Goal: Transaction & Acquisition: Purchase product/service

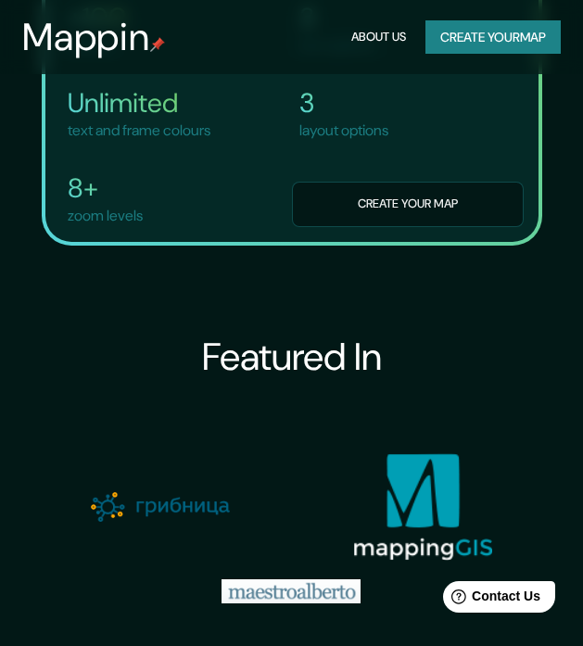
scroll to position [3339, 0]
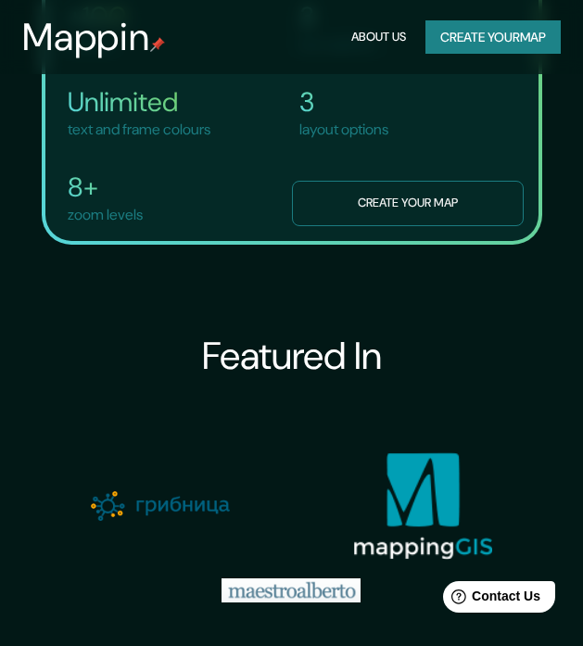
click at [472, 226] on button "Create your map" at bounding box center [408, 203] width 232 height 45
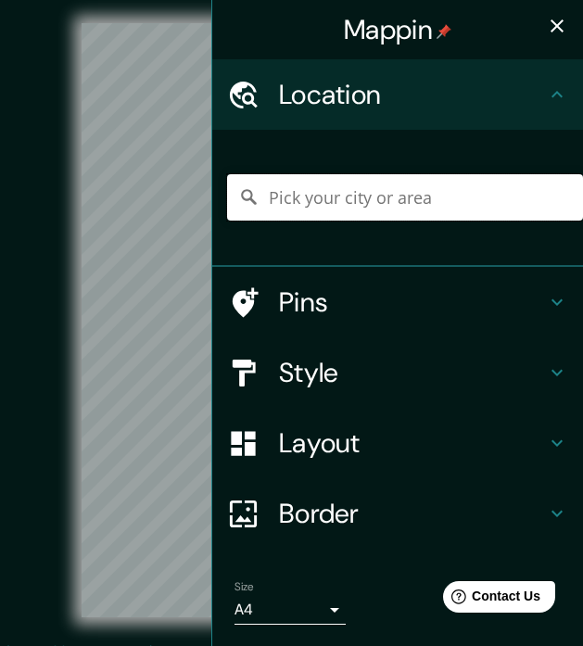
click at [357, 190] on input "Pick your city or area" at bounding box center [405, 197] width 356 height 46
click at [546, 291] on icon at bounding box center [557, 302] width 22 height 22
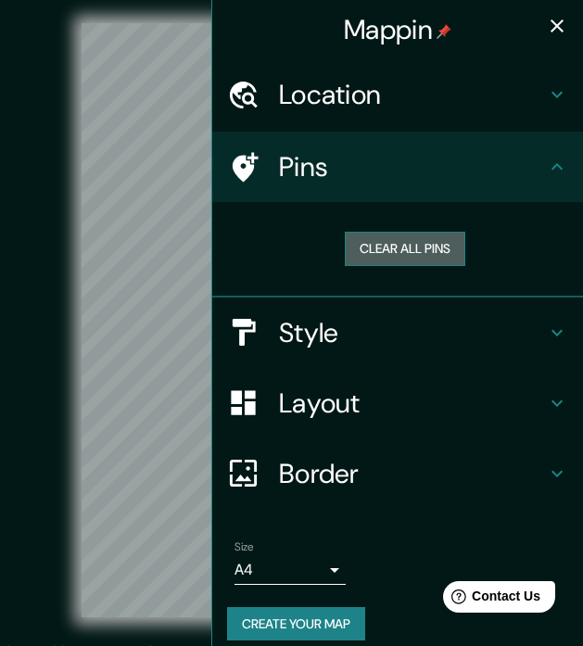
click at [375, 248] on button "Clear all pins" at bounding box center [405, 249] width 121 height 34
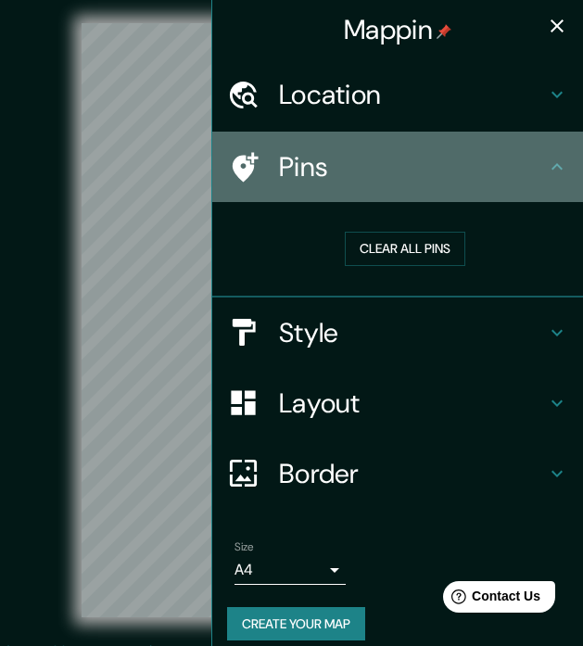
click at [227, 162] on icon at bounding box center [243, 167] width 32 height 32
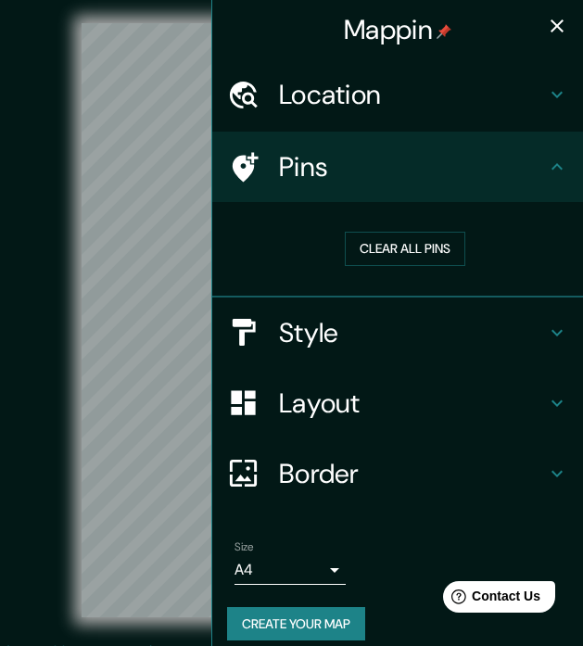
click at [546, 161] on icon at bounding box center [557, 167] width 22 height 22
click at [555, 97] on div "Location" at bounding box center [397, 94] width 371 height 70
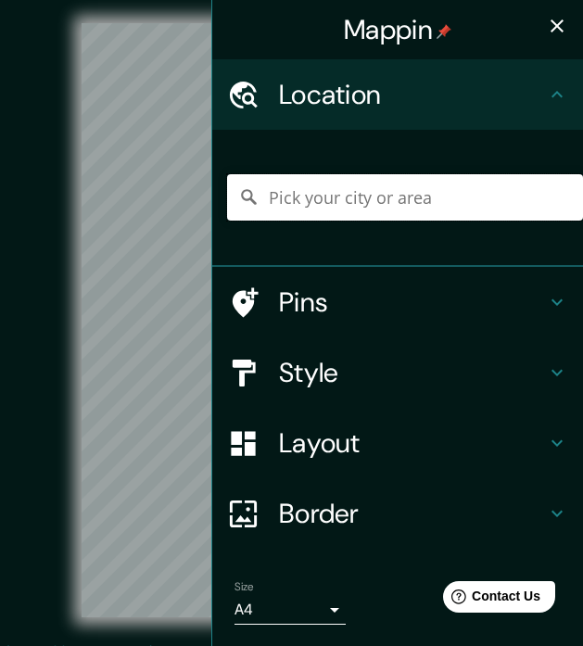
click at [371, 198] on input "Pick your city or area" at bounding box center [405, 197] width 356 height 46
click at [325, 191] on input "Pick your city or area" at bounding box center [405, 197] width 356 height 46
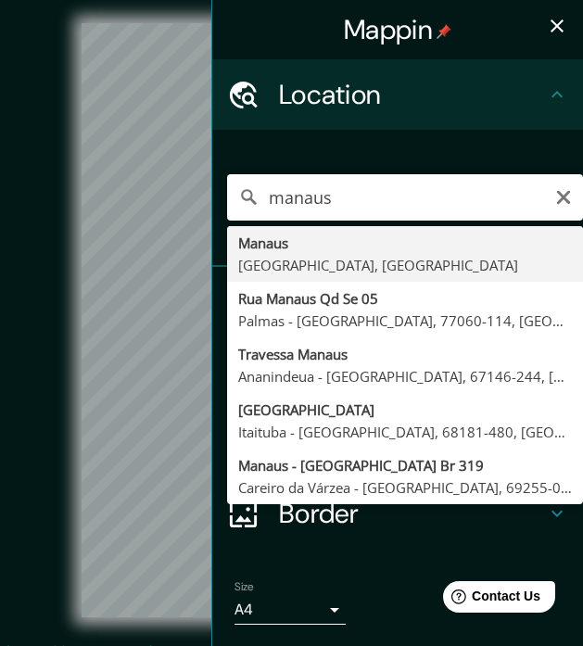
type input "Manaus, Amazonas, Brasil"
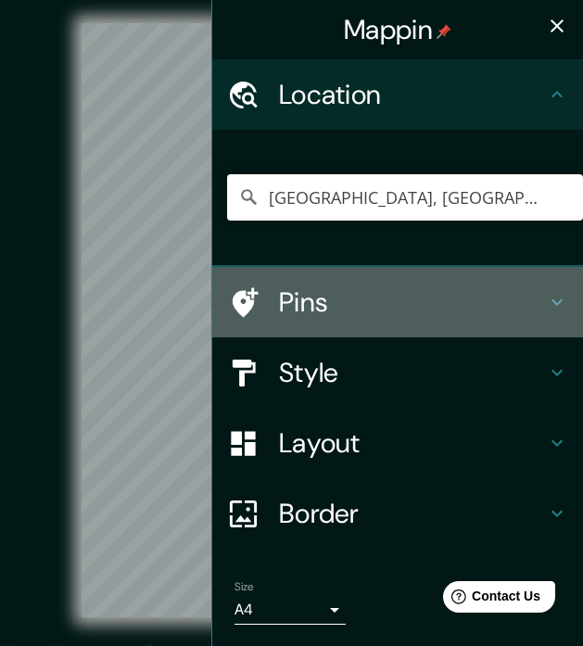
click at [546, 291] on icon at bounding box center [557, 302] width 22 height 22
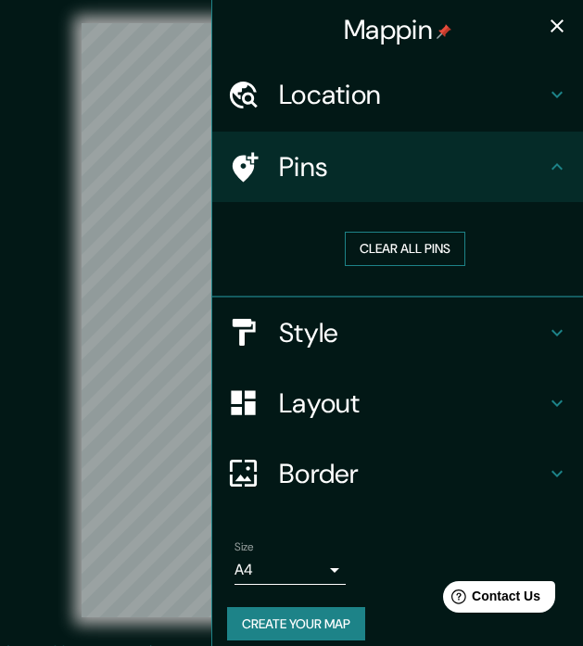
click at [426, 234] on button "Clear all pins" at bounding box center [405, 249] width 121 height 34
click at [368, 249] on button "Clear all pins" at bounding box center [405, 249] width 121 height 34
click at [555, 326] on div "Style" at bounding box center [397, 333] width 371 height 70
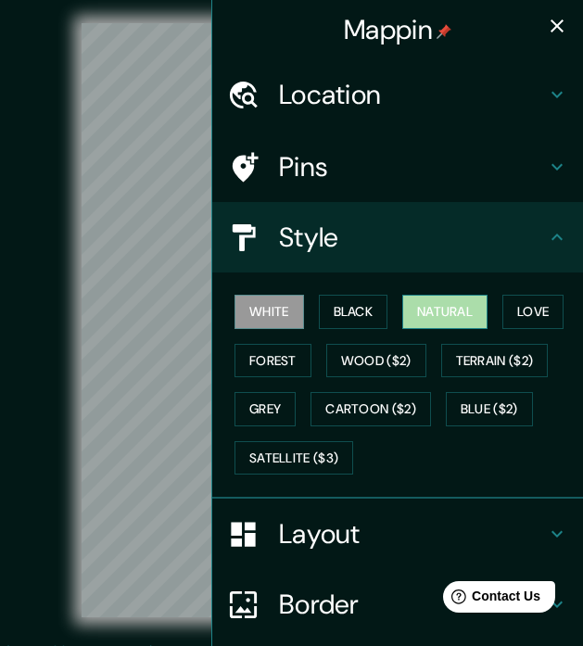
click at [441, 298] on button "Natural" at bounding box center [445, 312] width 85 height 34
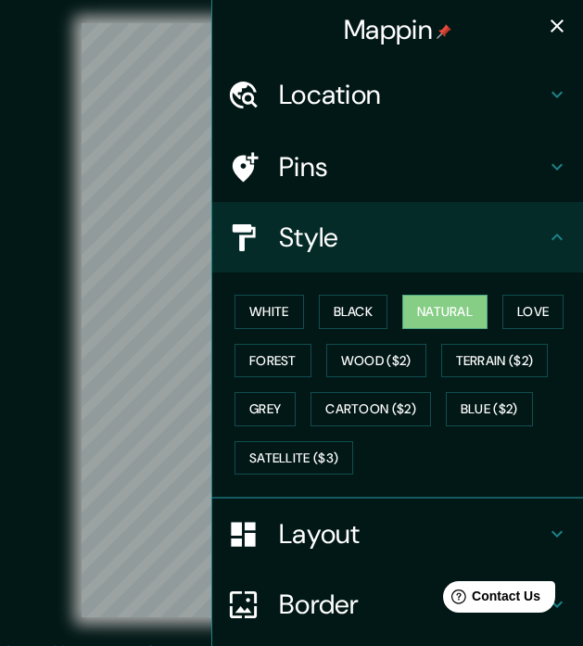
click at [555, 240] on div "Style" at bounding box center [397, 237] width 371 height 70
click at [530, 236] on h4 "Style" at bounding box center [412, 237] width 267 height 33
drag, startPoint x: 535, startPoint y: 531, endPoint x: 507, endPoint y: 512, distance: 34.0
click at [546, 531] on icon at bounding box center [557, 534] width 22 height 22
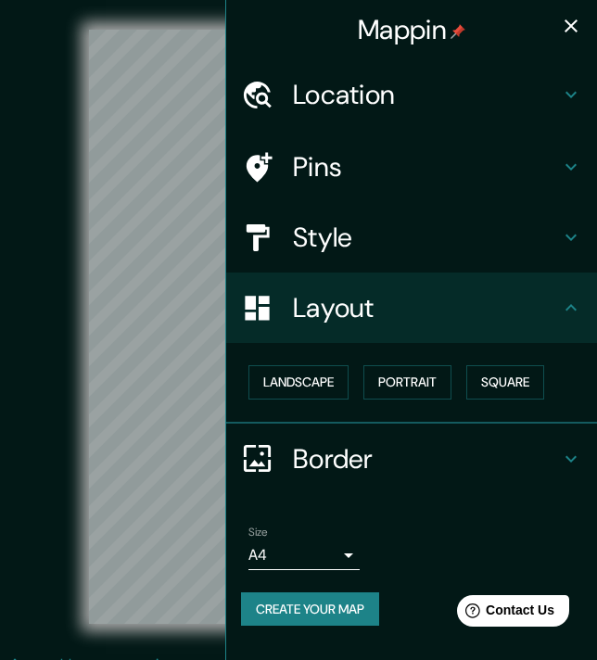
click at [325, 549] on body "Mappin Location Manaus, Amazonas, Brasil Pins Style Layout Landscape Portrait S…" at bounding box center [298, 330] width 597 height 660
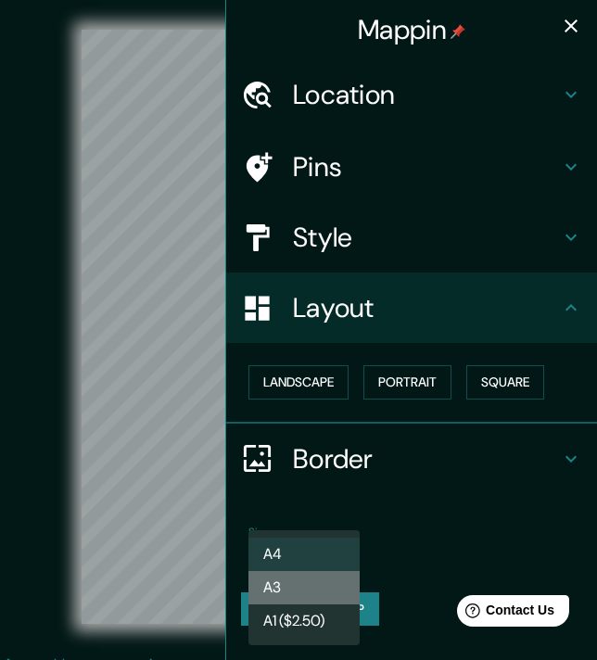
click at [290, 586] on li "A3" at bounding box center [304, 587] width 111 height 33
type input "a4"
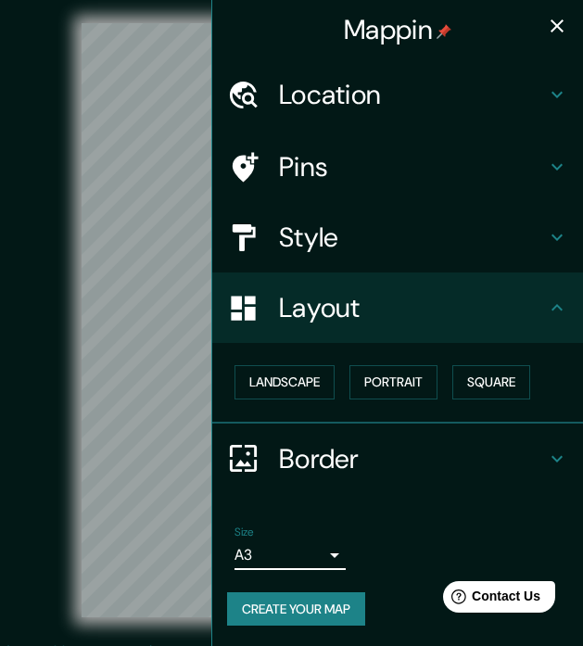
click at [544, 166] on div "Pins" at bounding box center [397, 167] width 371 height 70
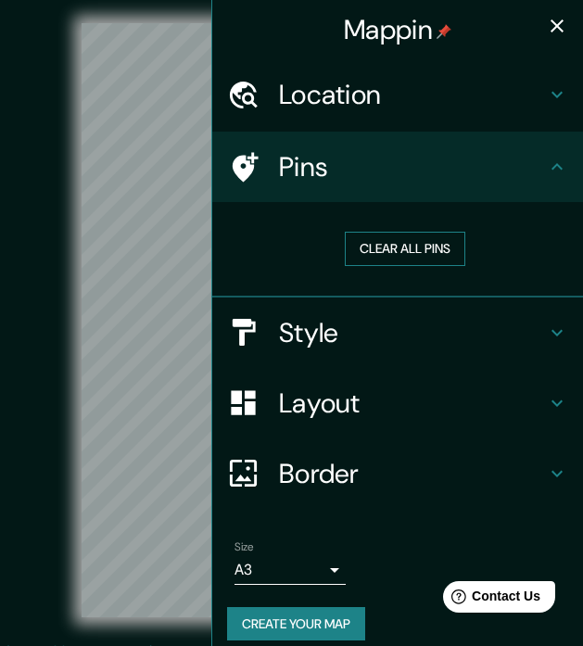
click at [377, 253] on button "Clear all pins" at bounding box center [405, 249] width 121 height 34
click at [363, 247] on button "Clear all pins" at bounding box center [405, 249] width 121 height 34
drag, startPoint x: 311, startPoint y: 149, endPoint x: 297, endPoint y: 159, distance: 16.7
click at [316, 168] on h4 "Pins" at bounding box center [412, 166] width 267 height 33
click at [198, 159] on div "Mappin Location Manaus, Amazonas, Brasil Pins Clear all pins Style Layout Borde…" at bounding box center [291, 335] width 583 height 671
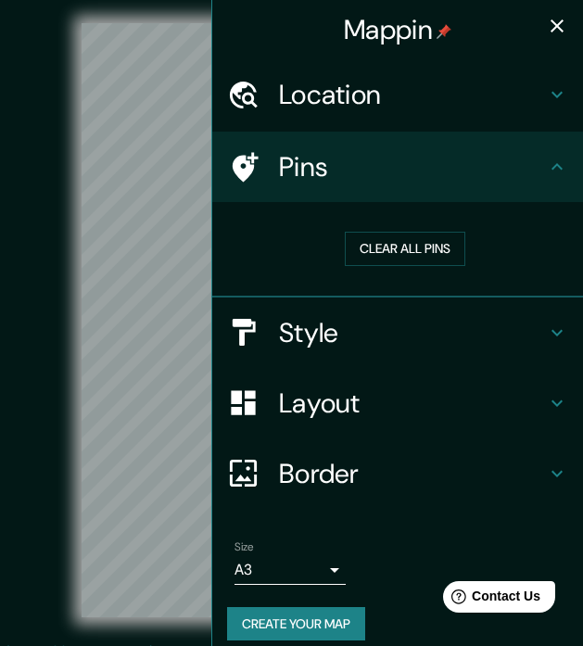
click at [29, 366] on div "© Mapbox © OpenStreetMap Improve this map" at bounding box center [291, 321] width 525 height 582
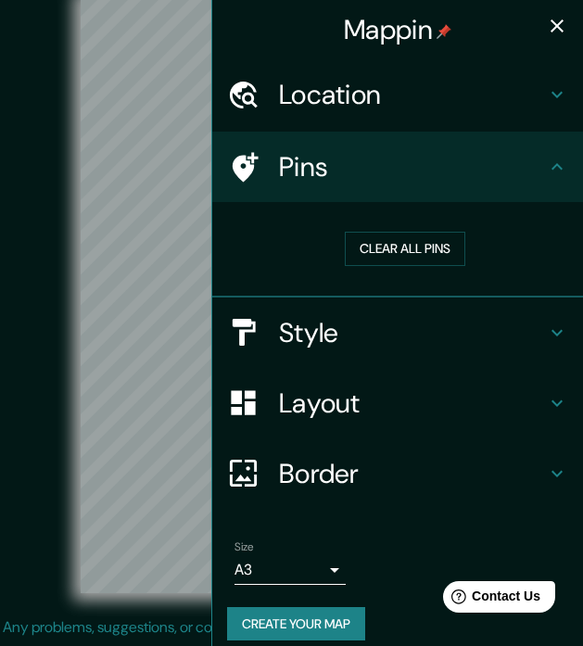
scroll to position [37, 6]
drag, startPoint x: 537, startPoint y: 170, endPoint x: 511, endPoint y: 173, distance: 26.1
click at [520, 172] on div "Pins" at bounding box center [397, 167] width 371 height 70
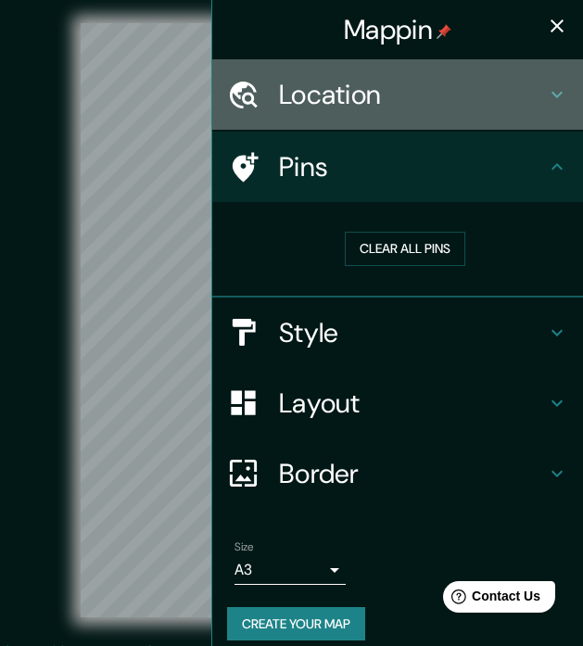
click at [546, 89] on icon at bounding box center [557, 94] width 22 height 22
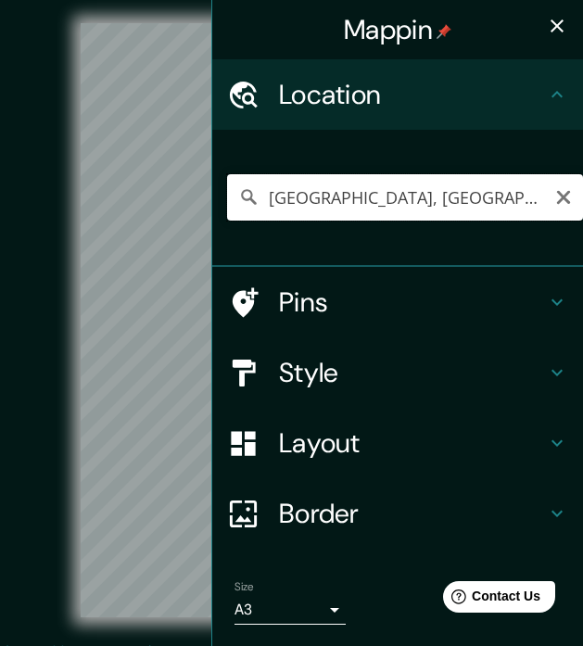
click at [441, 198] on input "Manaus, Amazonas, Brasil" at bounding box center [405, 197] width 356 height 46
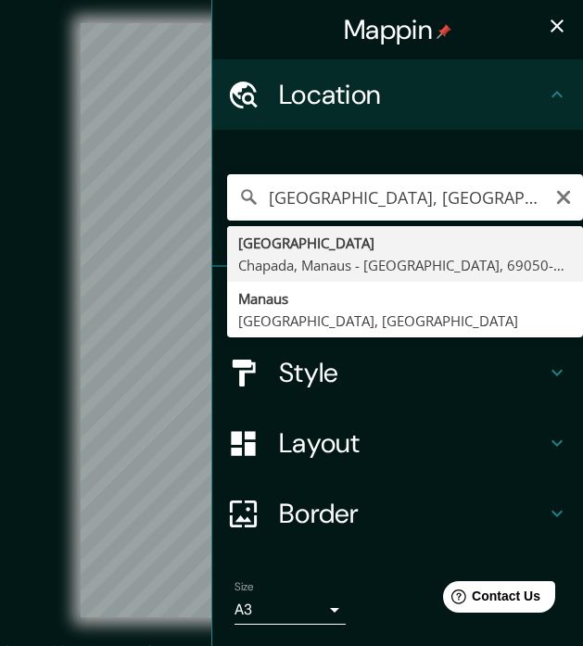
type input "Rua Parque Dos Franceses, Chapada, Manaus - Amazonas, 69050-045, Brasil"
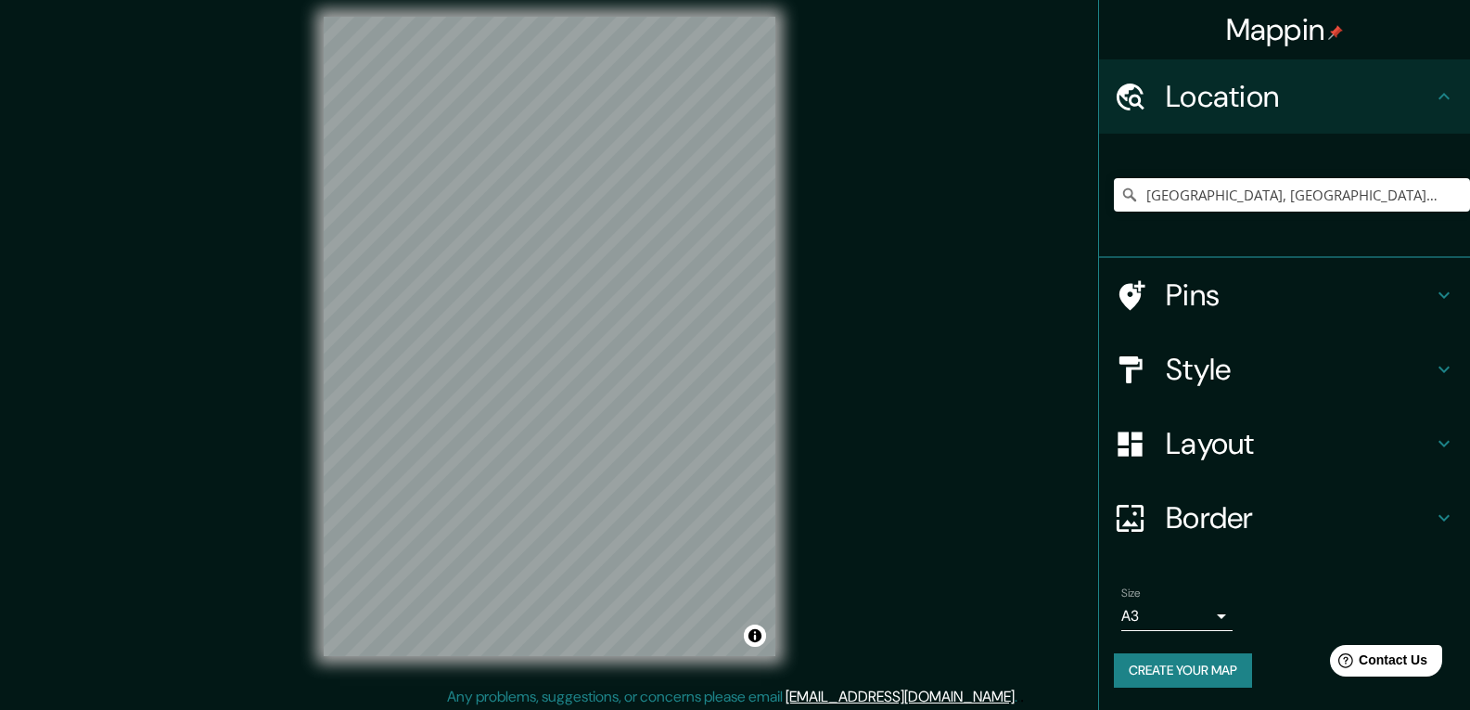
scroll to position [19, 0]
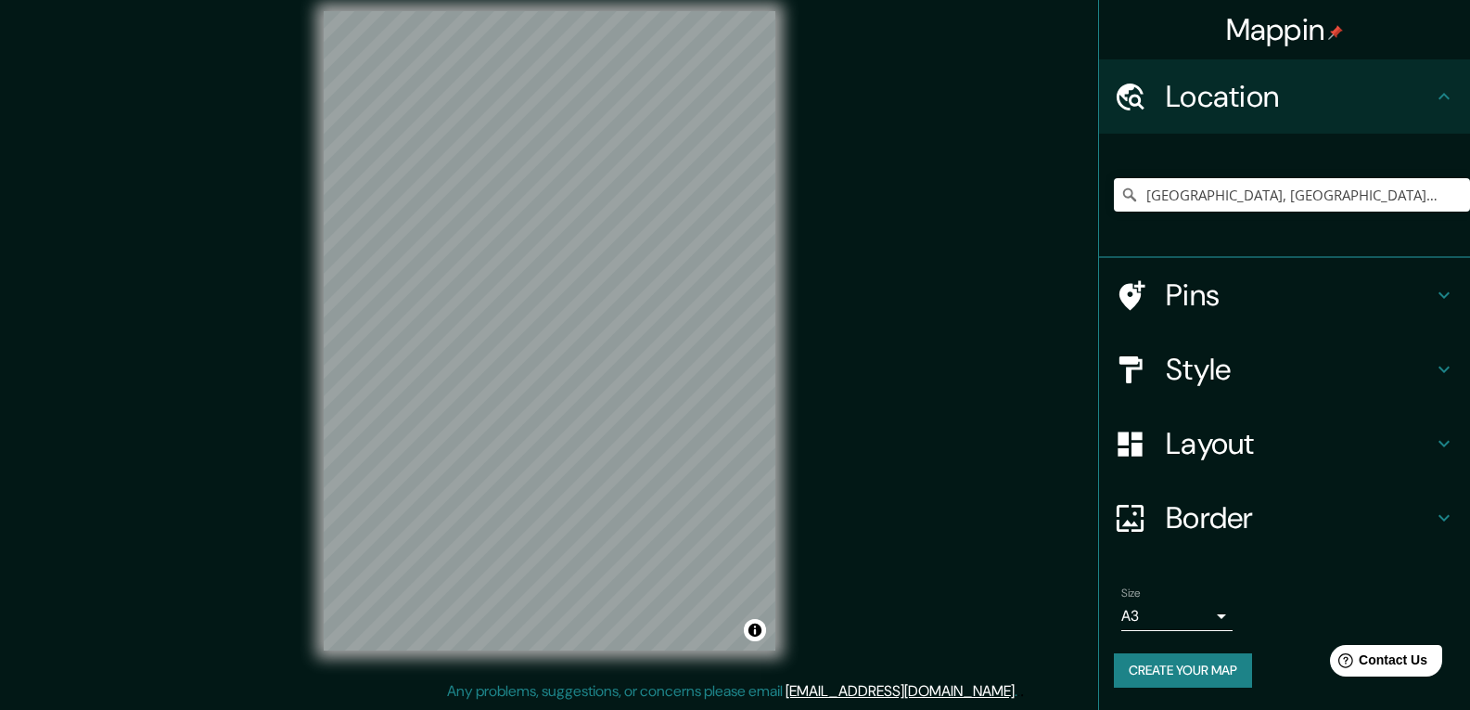
click at [582, 646] on button "Create your map" at bounding box center [1183, 670] width 138 height 34
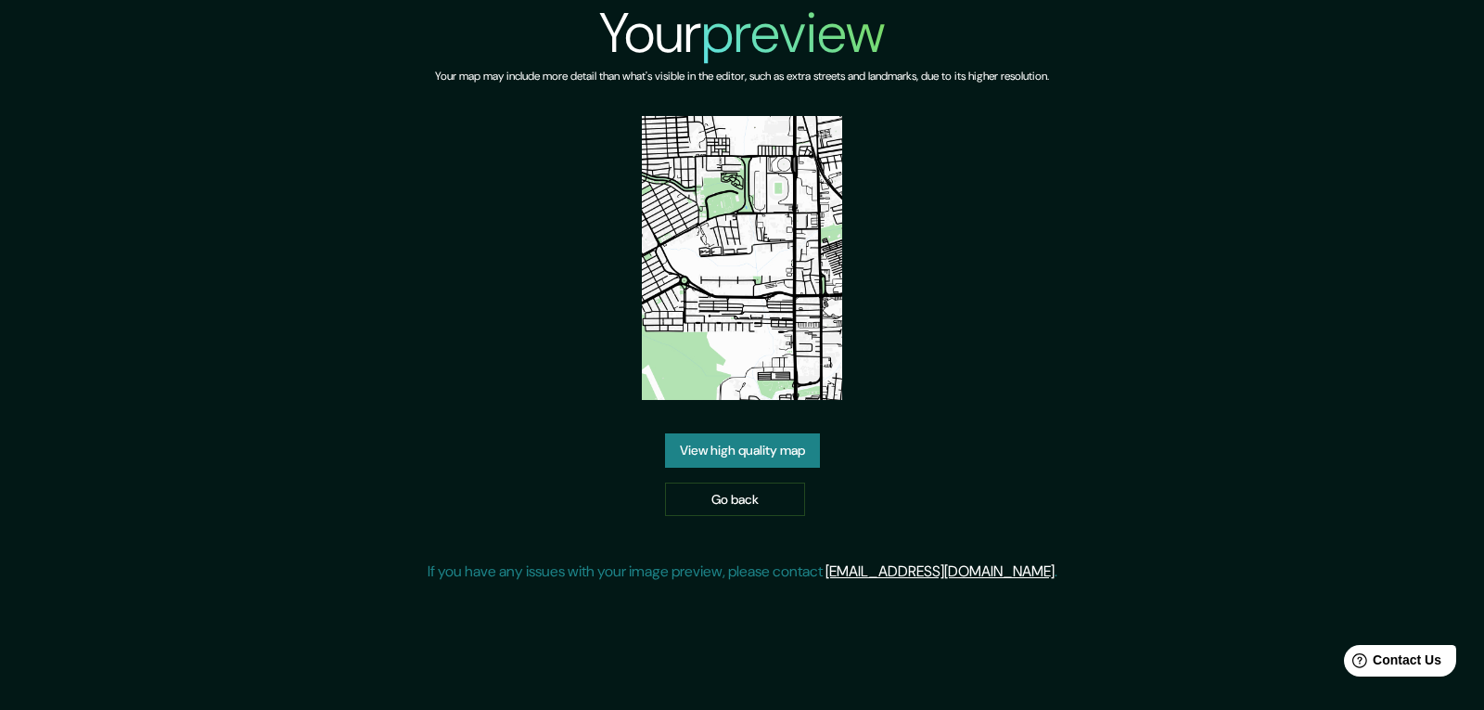
click link "View high quality map" at bounding box center [742, 450] width 155 height 34
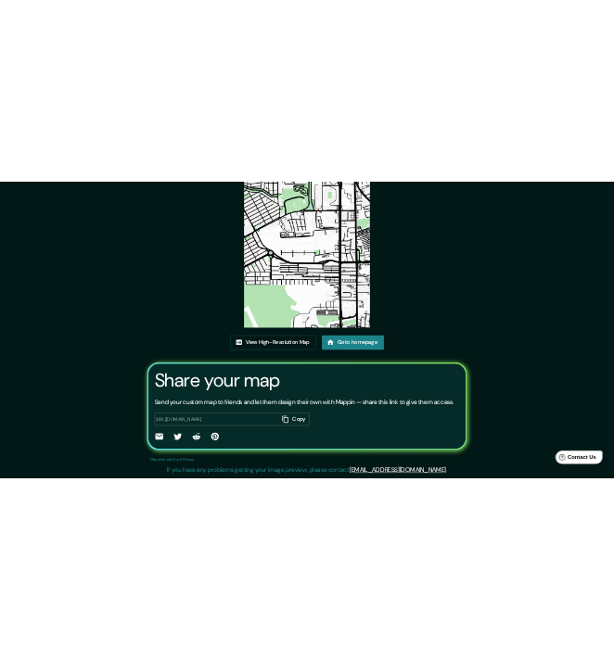
scroll to position [180, 0]
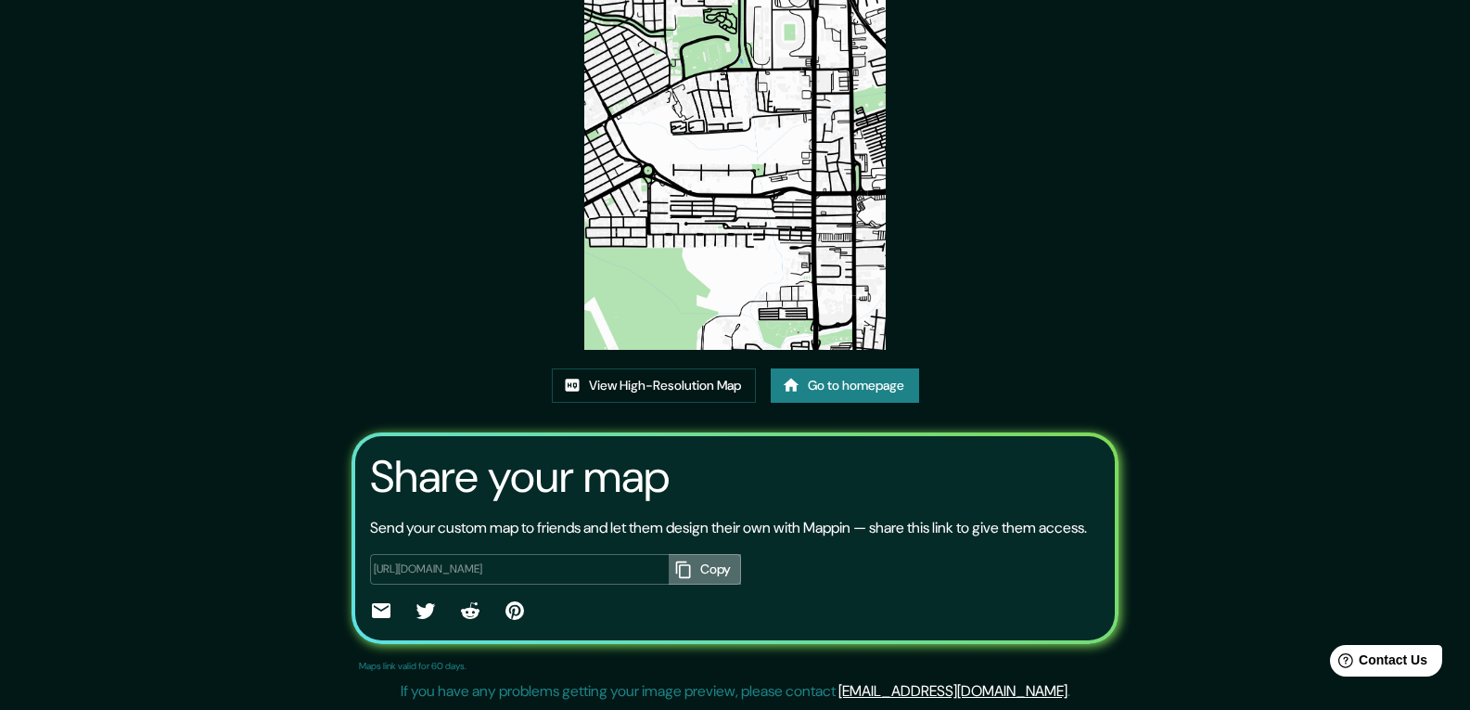
click at [713, 569] on button "Copy" at bounding box center [705, 569] width 72 height 31
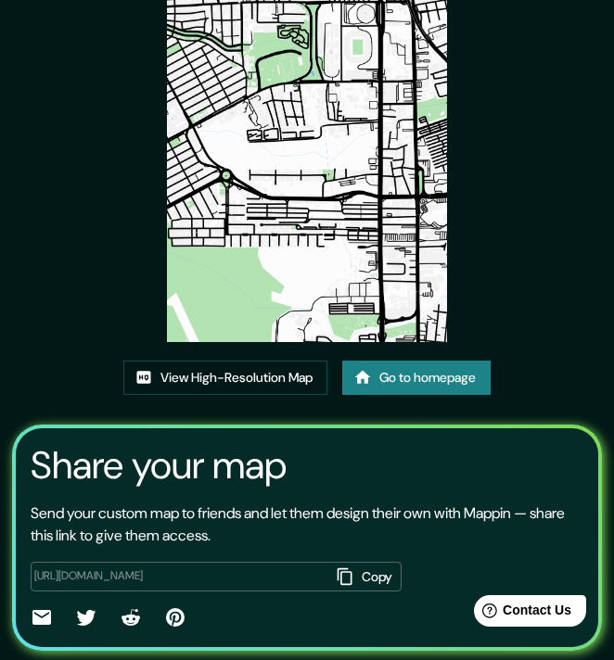
click at [493, 276] on div "This map was created with Mappin View High-Resolution Map Go to homepage Share …" at bounding box center [307, 279] width 614 height 919
click at [290, 379] on link "View High-Resolution Map" at bounding box center [225, 378] width 204 height 34
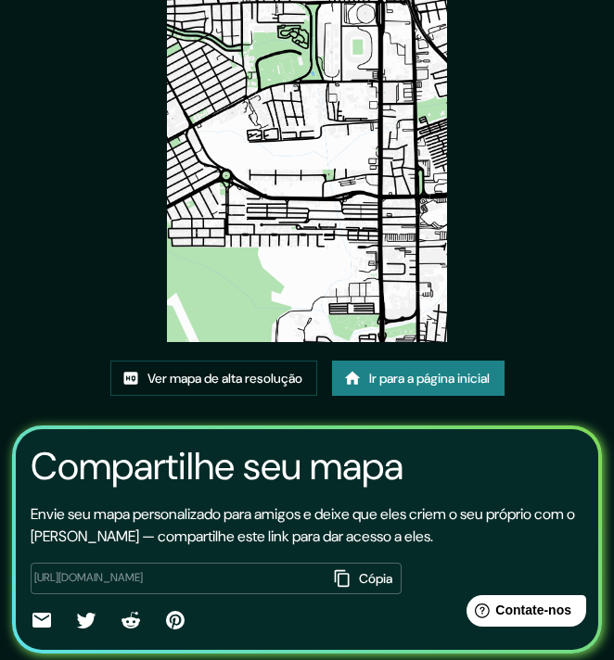
click at [366, 585] on font "Cópia" at bounding box center [375, 578] width 33 height 17
click at [368, 583] on font "Cópia" at bounding box center [375, 578] width 33 height 17
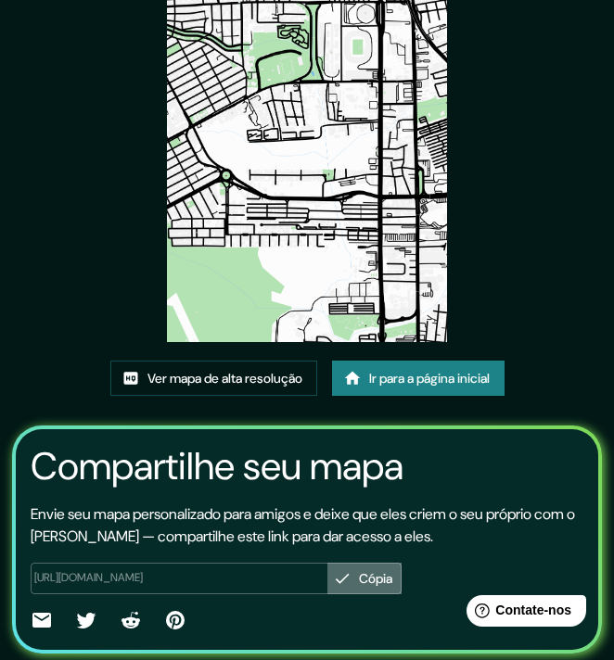
click at [368, 583] on font "Cópia" at bounding box center [375, 578] width 33 height 17
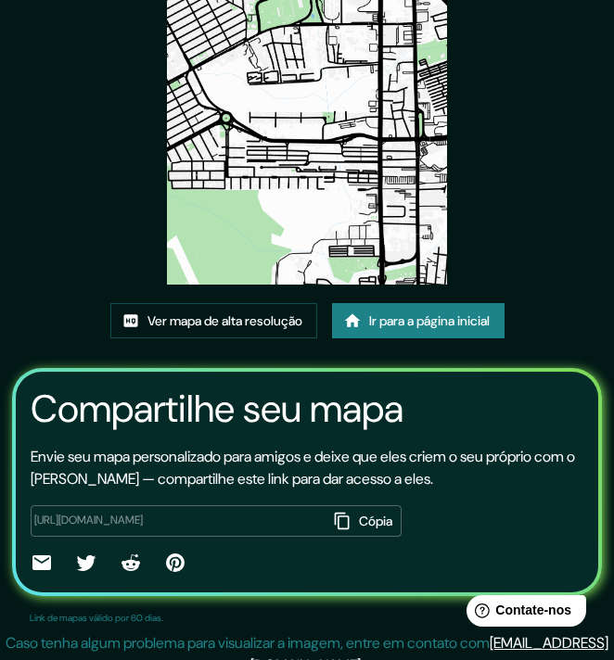
scroll to position [262, 0]
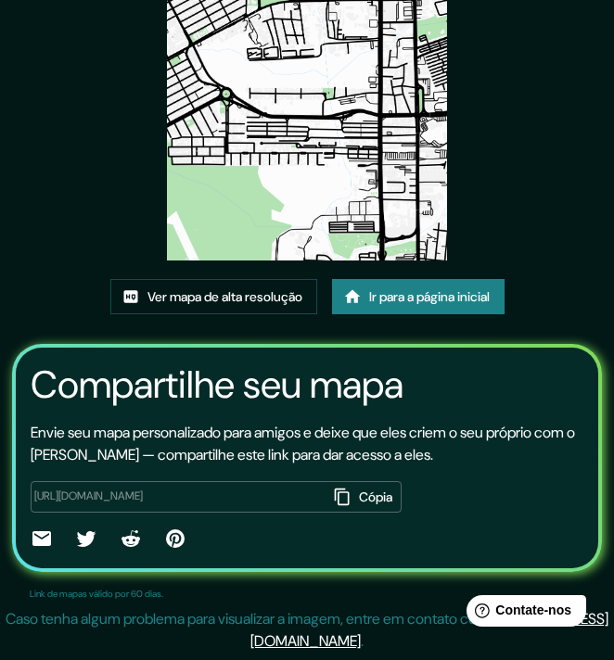
click at [37, 537] on icon at bounding box center [41, 538] width 19 height 15
click at [39, 537] on icon at bounding box center [42, 539] width 22 height 22
click at [351, 500] on button "Cópia" at bounding box center [364, 497] width 74 height 32
click at [361, 495] on font "Cópia" at bounding box center [375, 497] width 33 height 17
